Goal: Information Seeking & Learning: Compare options

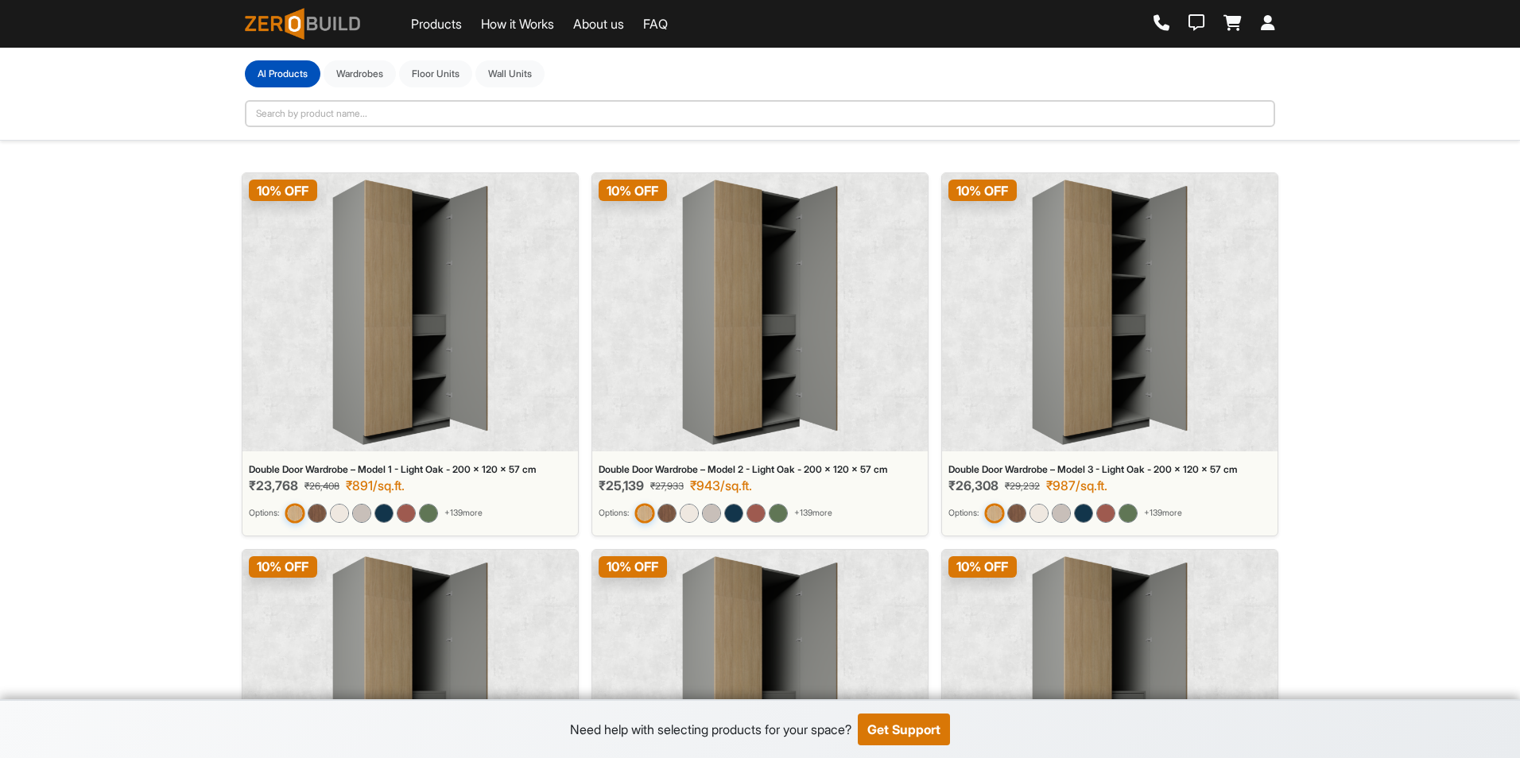
click at [700, 311] on img at bounding box center [760, 312] width 156 height 265
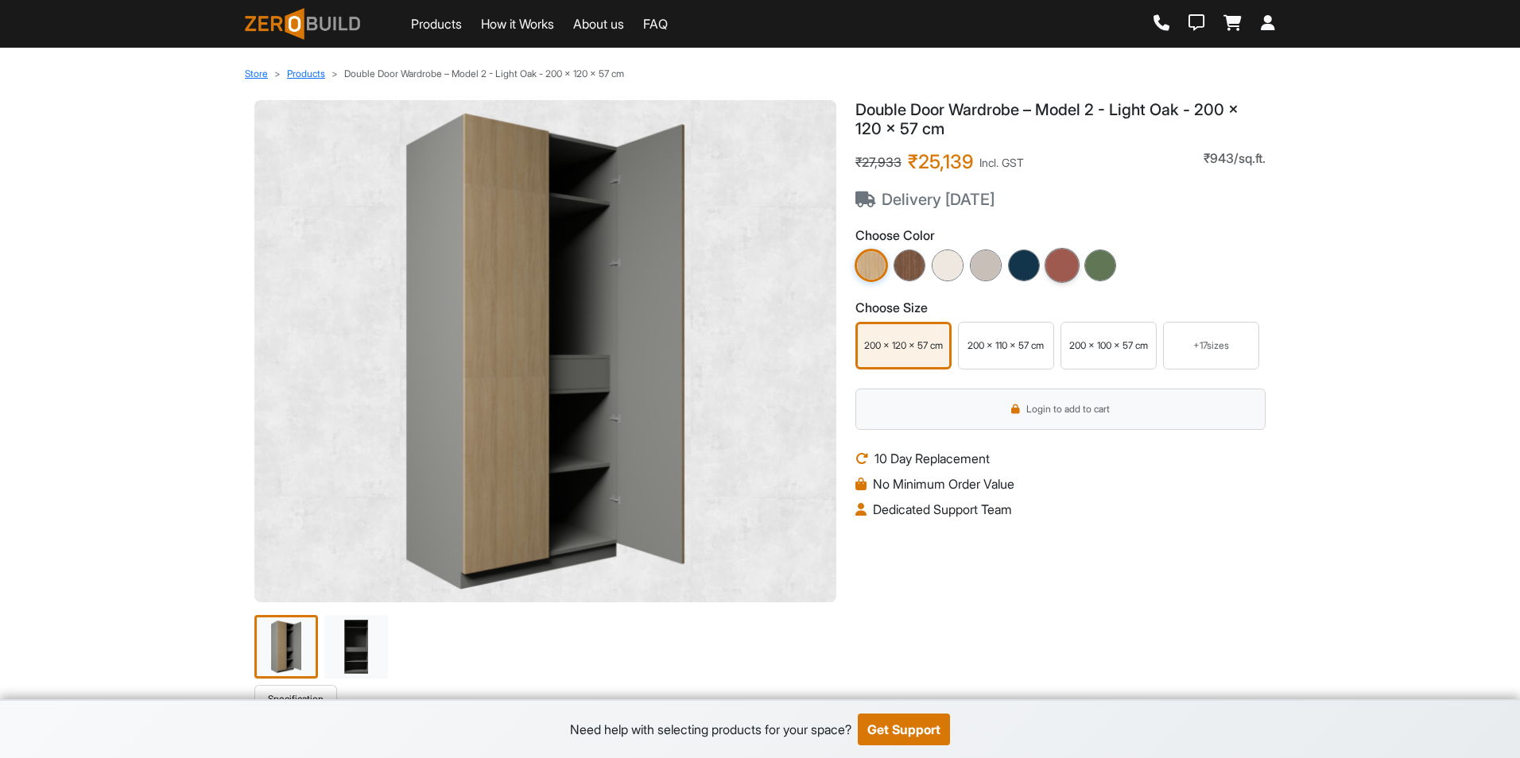
click at [1076, 271] on img at bounding box center [1061, 265] width 35 height 35
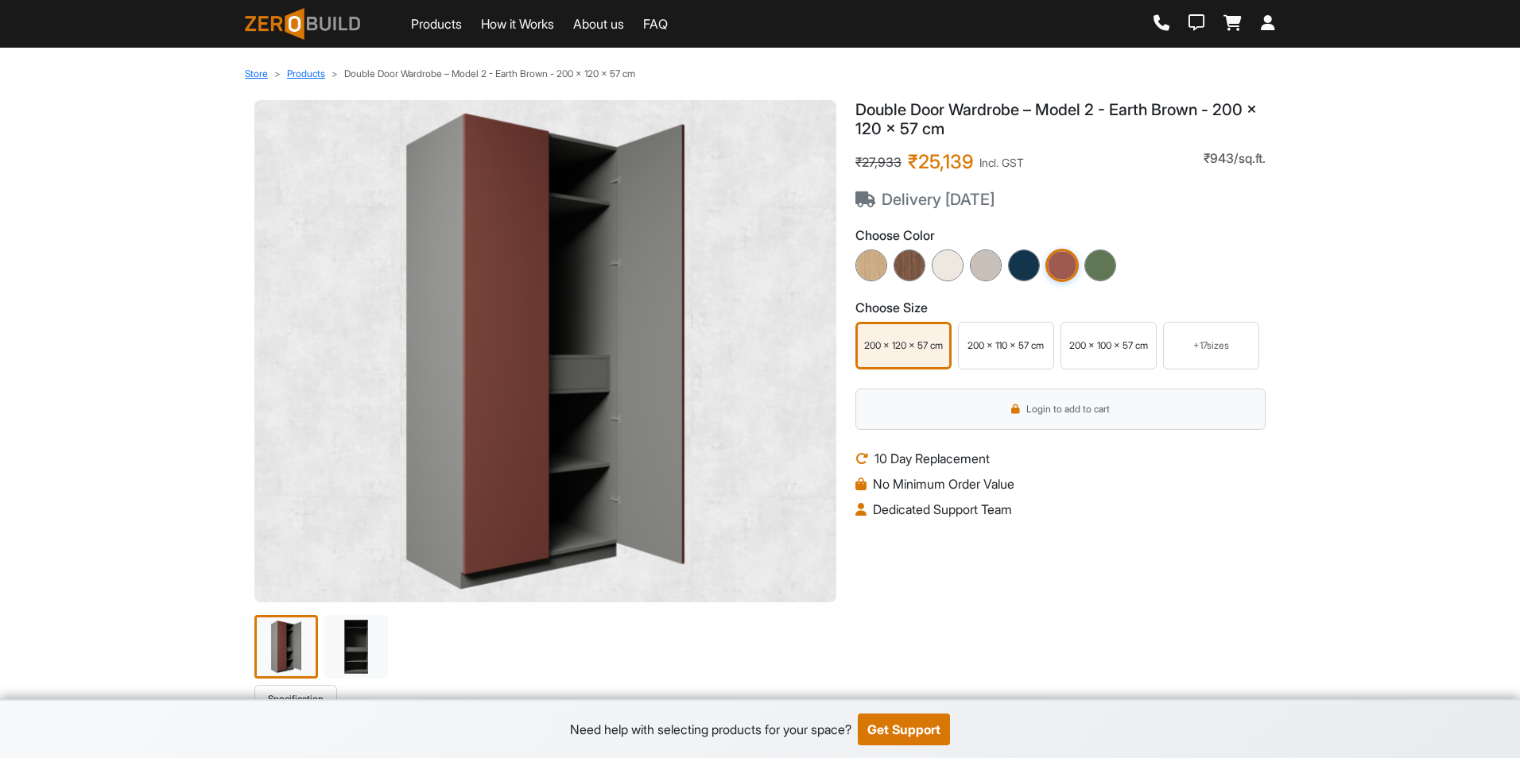
drag, startPoint x: 884, startPoint y: 199, endPoint x: 1004, endPoint y: 199, distance: 120.0
click at [1004, 199] on span "Delivery [DATE]" at bounding box center [939, 199] width 168 height 19
drag, startPoint x: 1004, startPoint y: 199, endPoint x: 1179, endPoint y: 219, distance: 176.8
click at [1179, 219] on div "Double Door Wardrobe – Model 2 - Earth Brown - 200 x 120 x 57 cm ₹27,933 ₹25,13…" at bounding box center [1060, 392] width 429 height 585
click at [1013, 351] on div "200 x 110 x 57 cm" at bounding box center [1006, 346] width 88 height 14
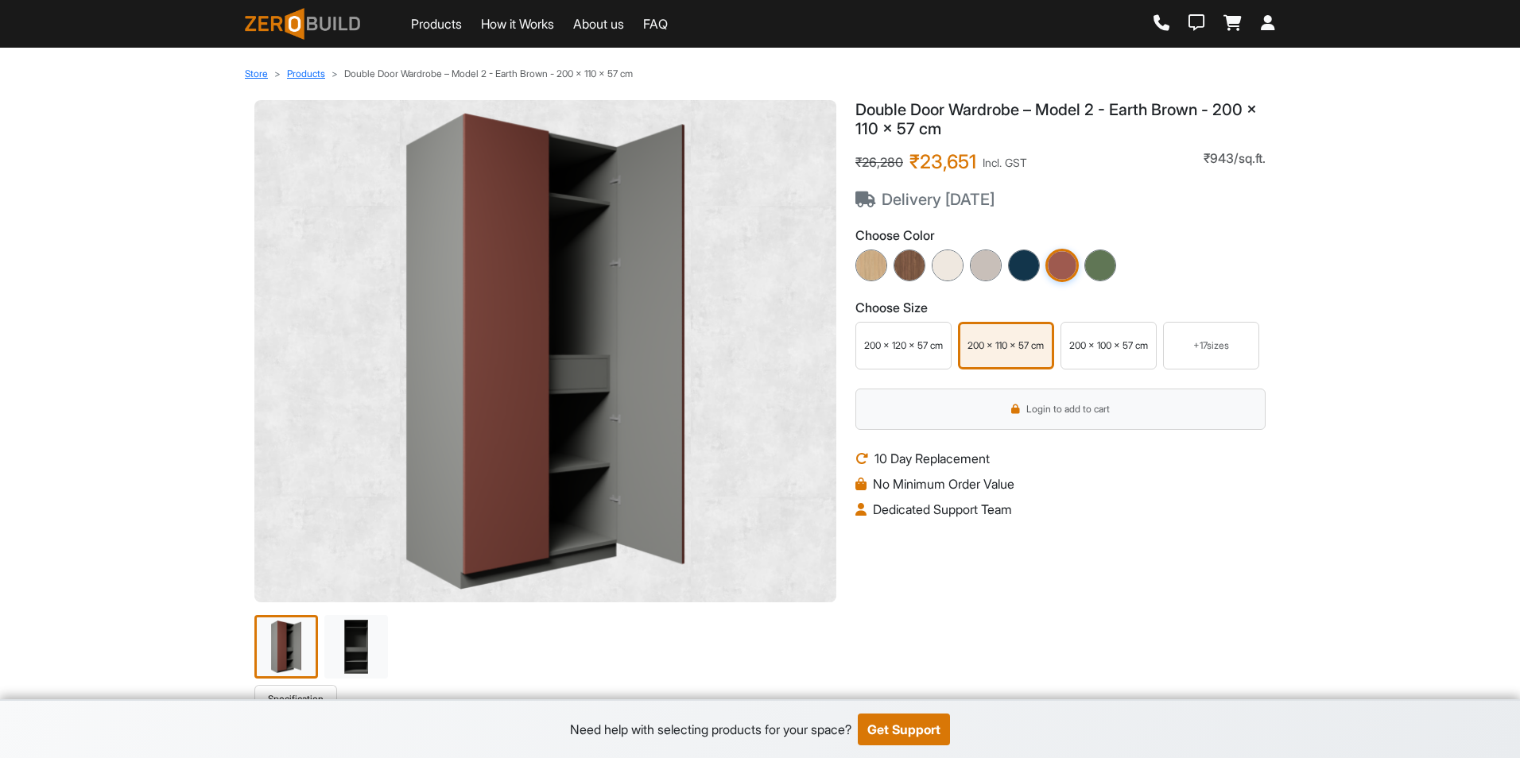
click at [1090, 354] on div "200 x 100 x 57 cm" at bounding box center [1108, 346] width 96 height 48
click at [1222, 361] on div "+ 17 sizes" at bounding box center [1211, 346] width 96 height 48
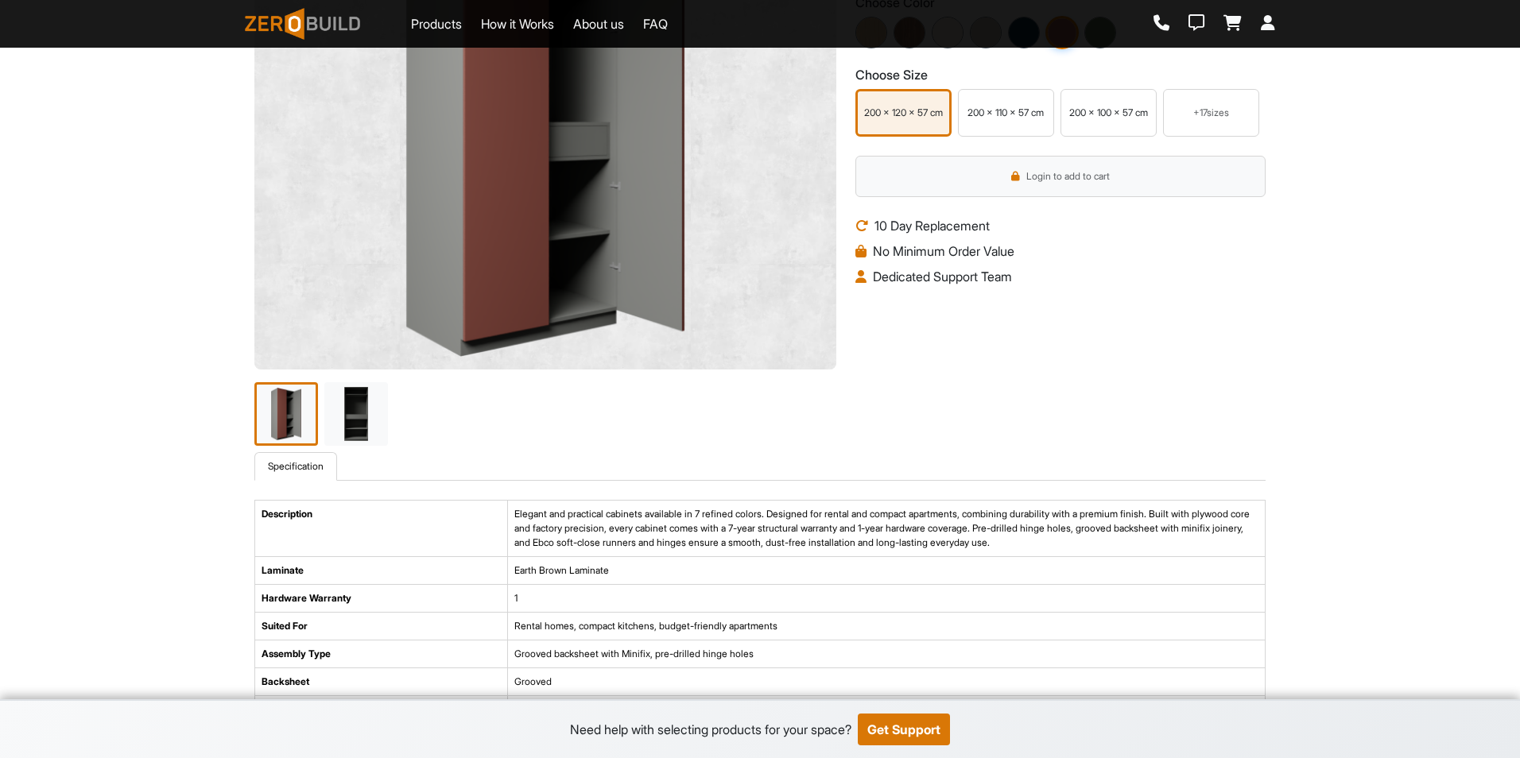
scroll to position [636, 0]
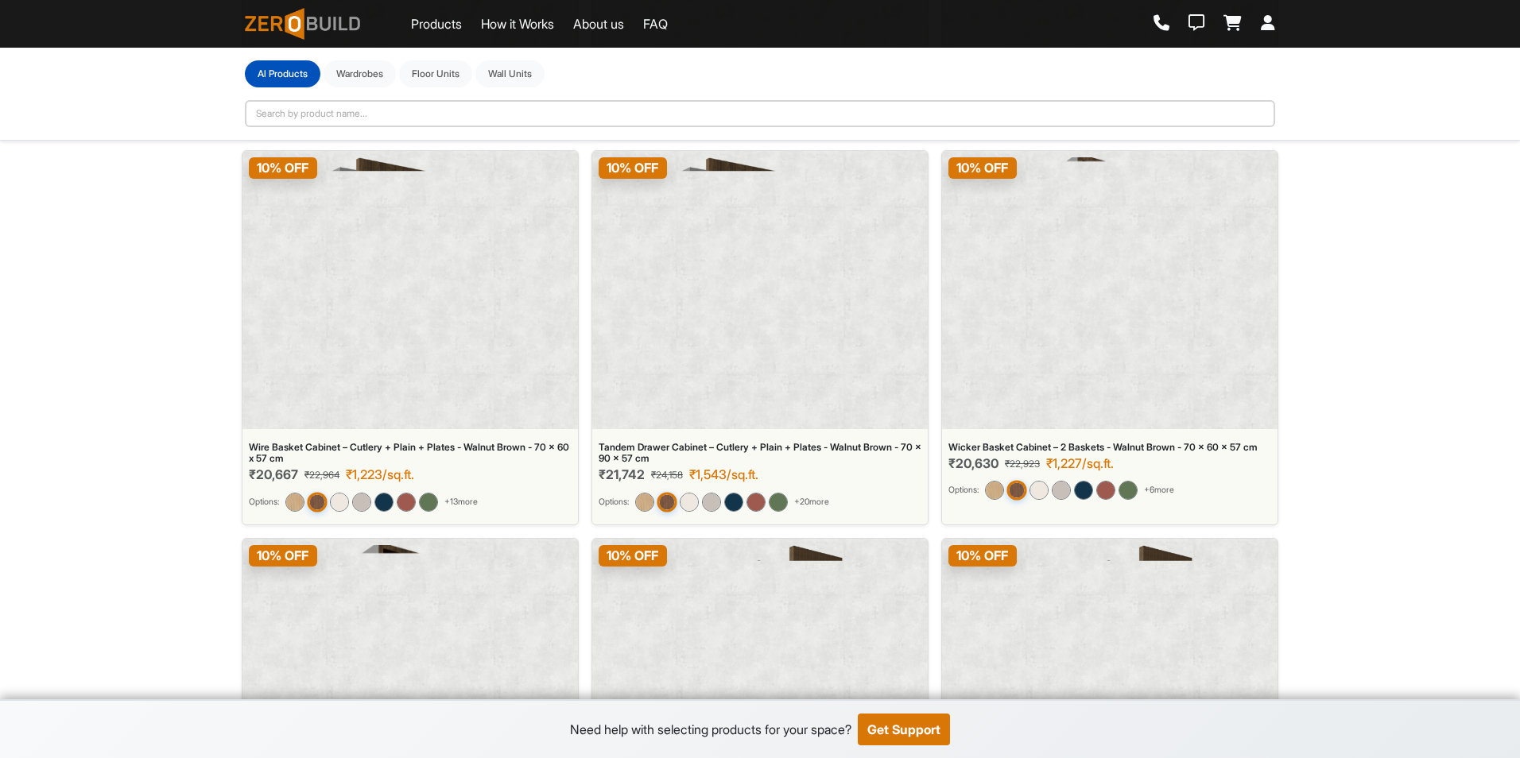
scroll to position [7791, 0]
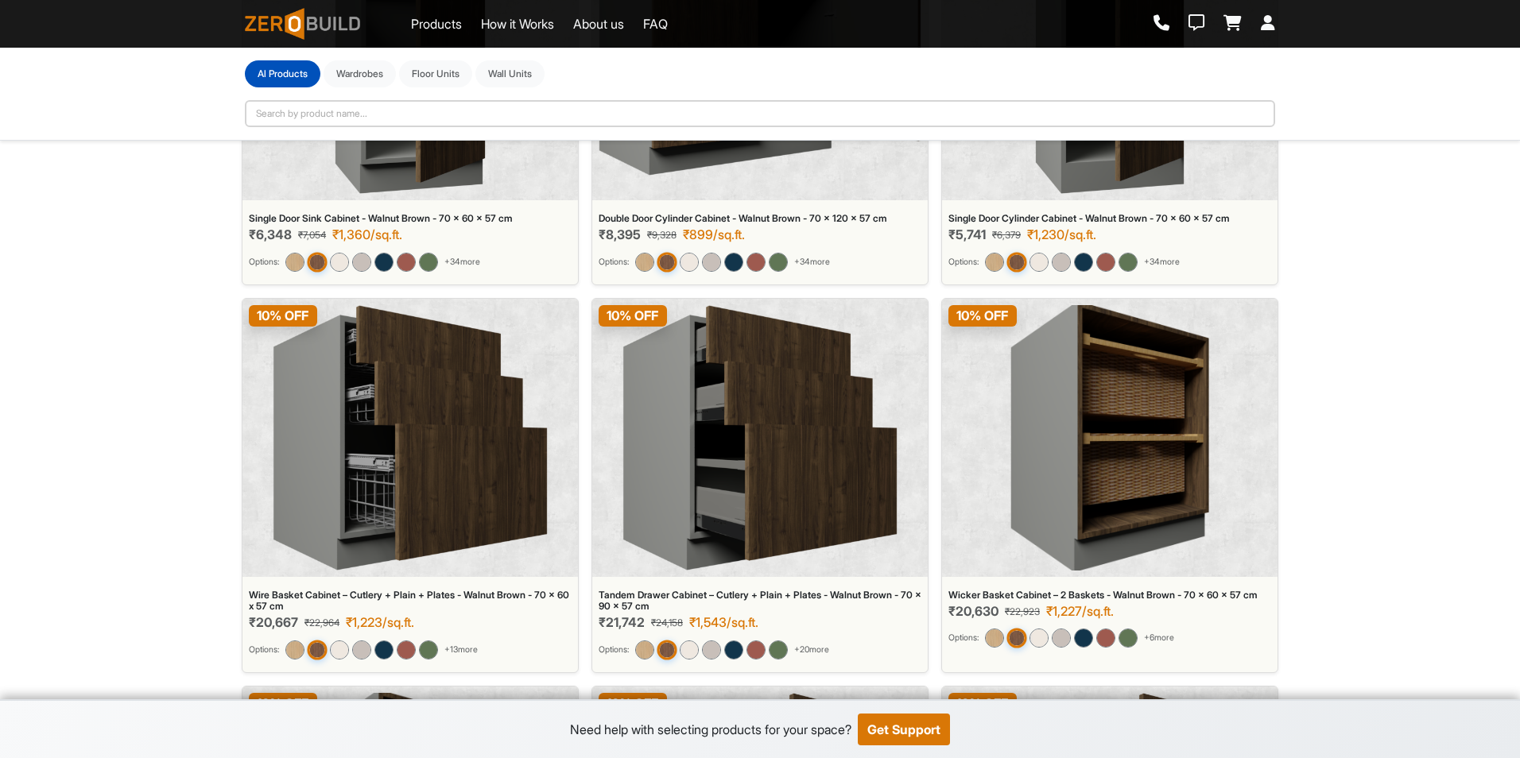
click at [399, 548] on img at bounding box center [411, 437] width 276 height 265
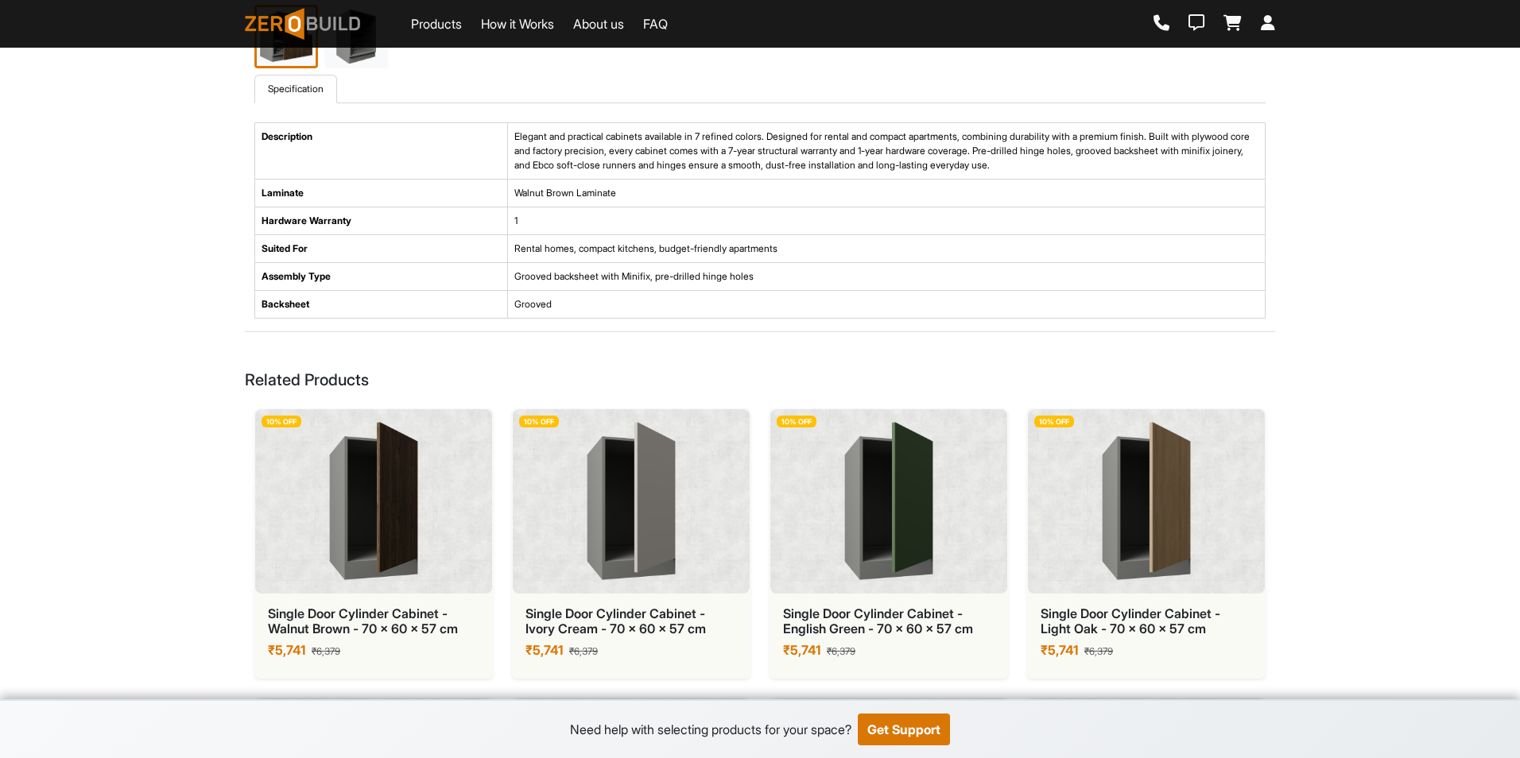
scroll to position [318, 0]
